Goal: Register for event/course

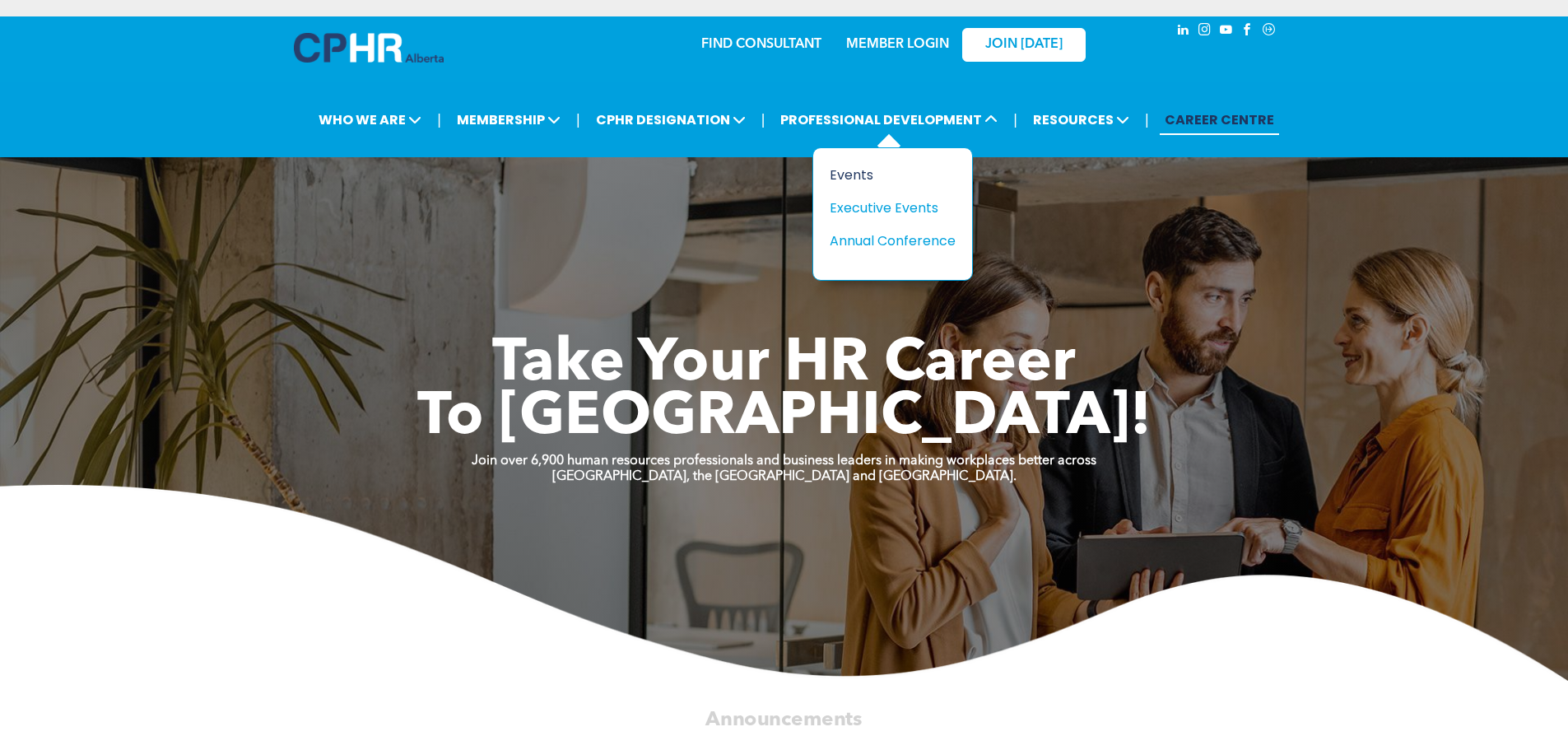
click at [852, 175] on div "Events" at bounding box center [886, 175] width 114 height 21
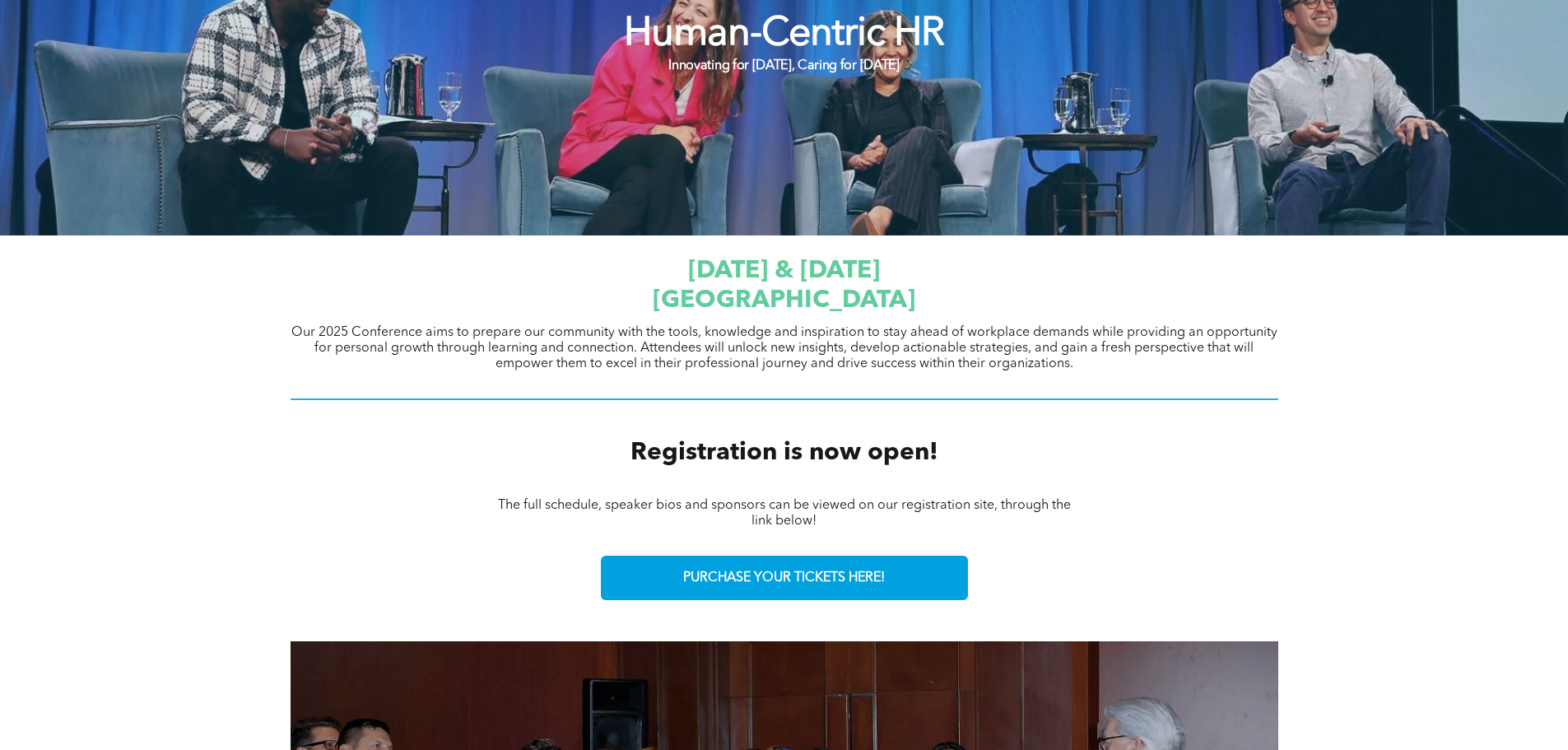
scroll to position [388, 0]
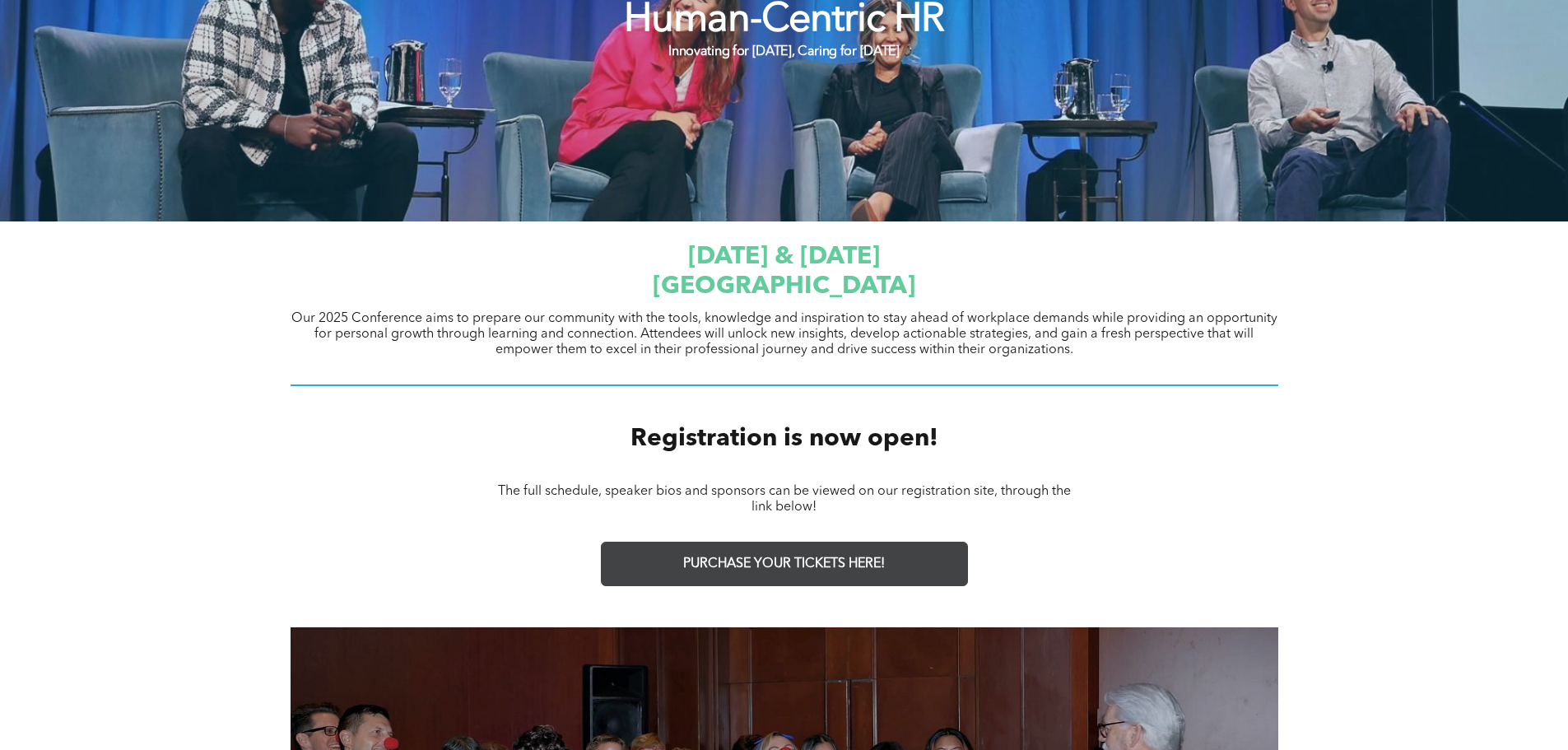
click at [815, 567] on span "PURCHASE YOUR TICKETS HERE!" at bounding box center [784, 564] width 201 height 15
